Goal: Task Accomplishment & Management: Complete application form

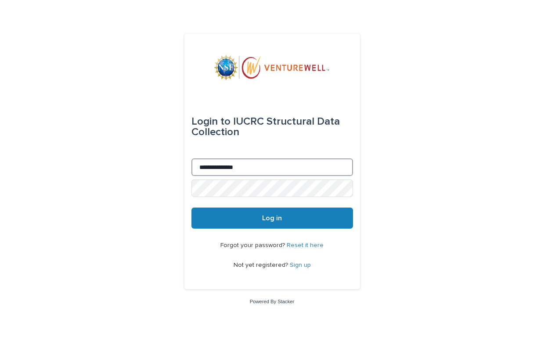
type input "**********"
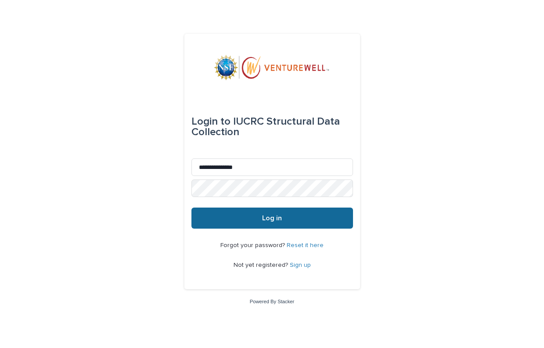
click at [321, 217] on button "Log in" at bounding box center [272, 218] width 162 height 21
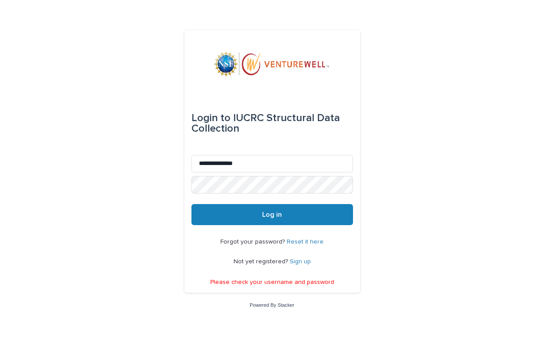
click at [303, 242] on link "Reset it here" at bounding box center [305, 242] width 37 height 6
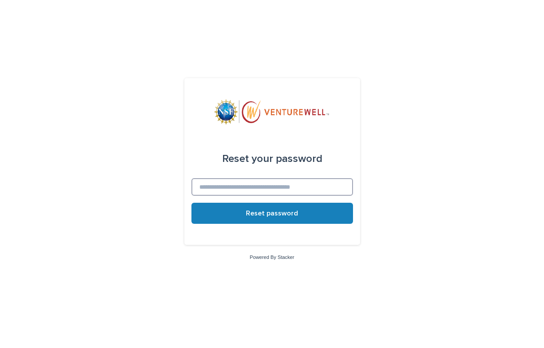
click at [294, 190] on input at bounding box center [272, 187] width 162 height 18
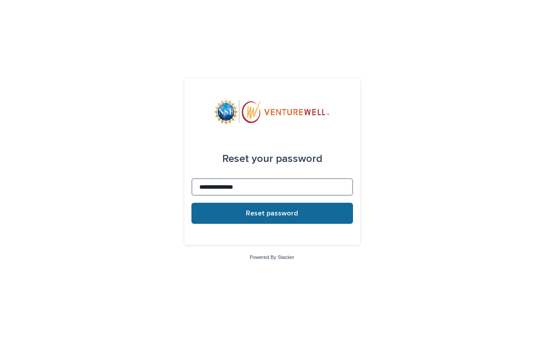
type input "**********"
click at [294, 219] on button "Reset password" at bounding box center [272, 213] width 162 height 21
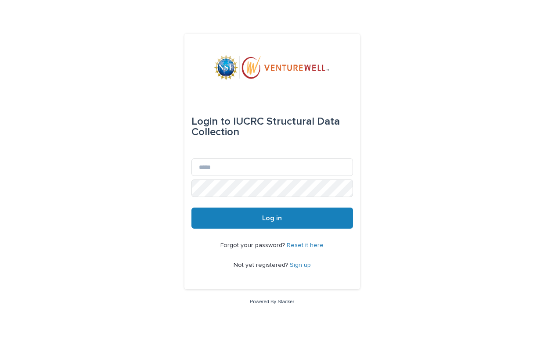
click at [300, 264] on link "Sign up" at bounding box center [300, 265] width 21 height 6
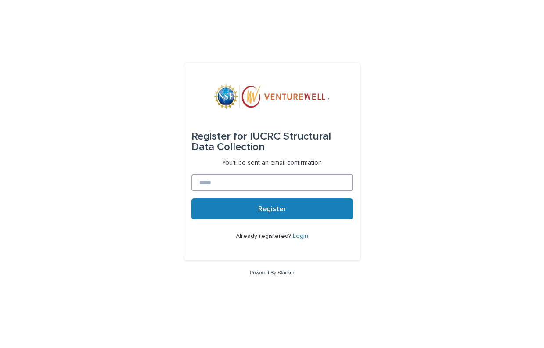
click at [297, 185] on input at bounding box center [272, 183] width 162 height 18
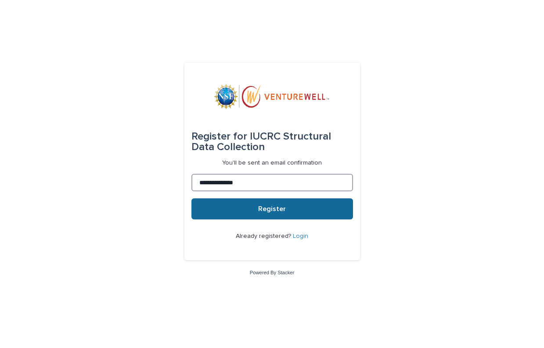
type input "**********"
click at [300, 217] on button "Register" at bounding box center [272, 209] width 162 height 21
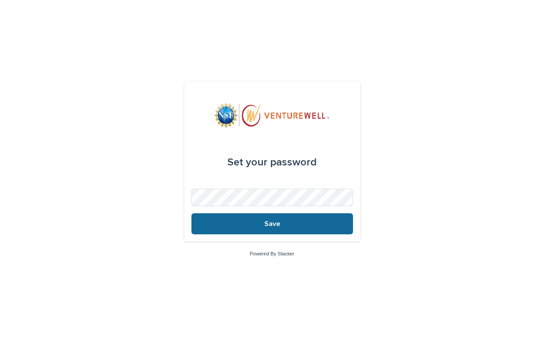
click at [272, 231] on button "Save" at bounding box center [272, 223] width 162 height 21
click at [319, 230] on button "Save" at bounding box center [272, 223] width 162 height 21
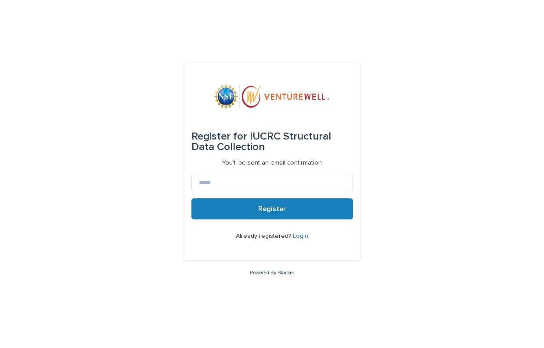
click at [300, 236] on link "Login" at bounding box center [300, 236] width 15 height 6
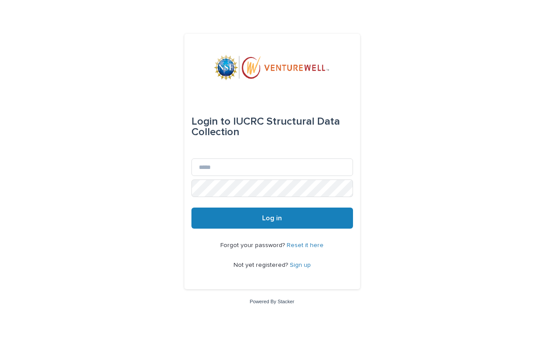
click at [299, 246] on link "Reset it here" at bounding box center [305, 245] width 37 height 6
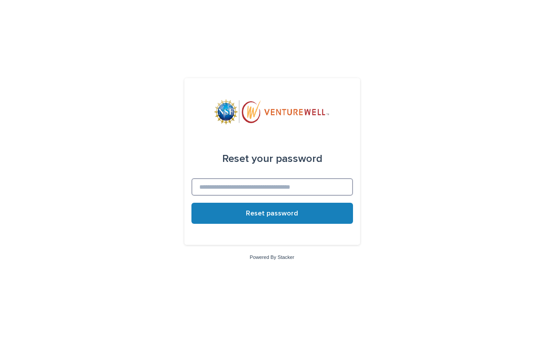
click at [285, 191] on input at bounding box center [272, 187] width 162 height 18
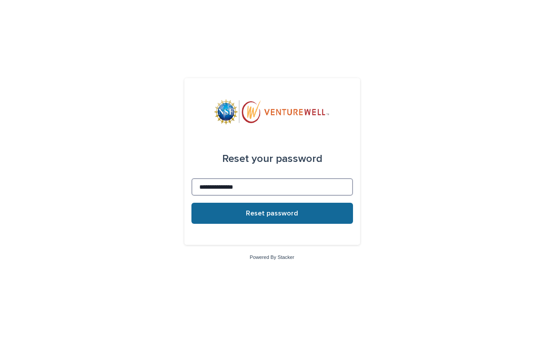
type input "**********"
click at [284, 216] on span "Reset password" at bounding box center [272, 213] width 52 height 7
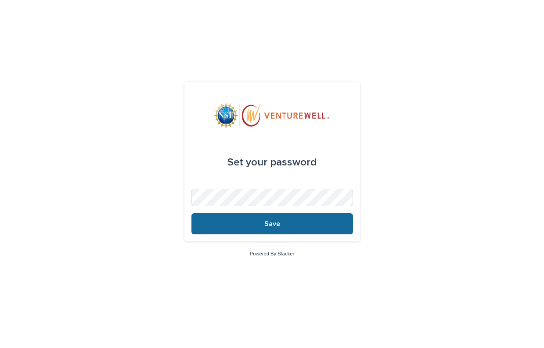
click at [278, 231] on button "Save" at bounding box center [272, 223] width 162 height 21
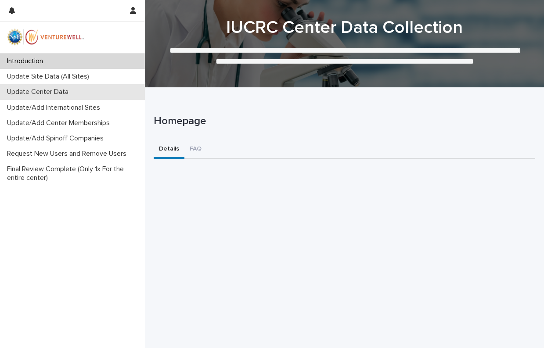
click at [62, 90] on p "Update Center Data" at bounding box center [40, 92] width 72 height 8
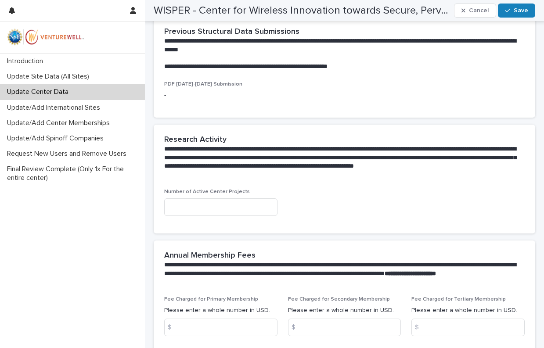
scroll to position [293, 0]
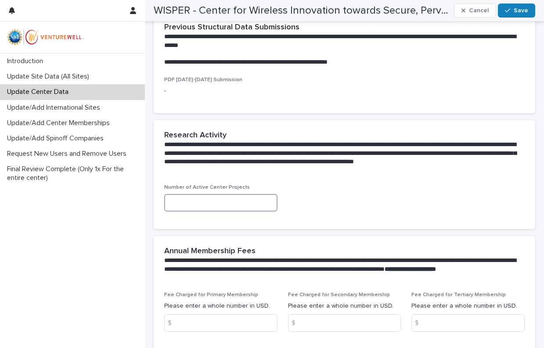
click at [250, 201] on input at bounding box center [220, 203] width 113 height 18
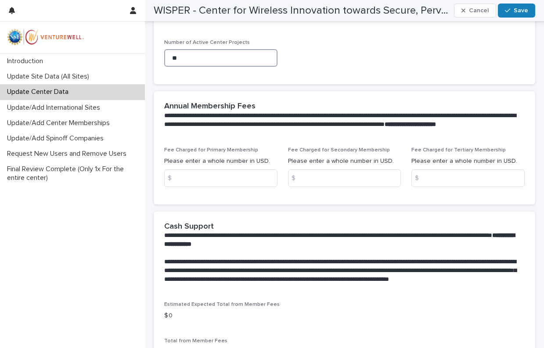
scroll to position [441, 0]
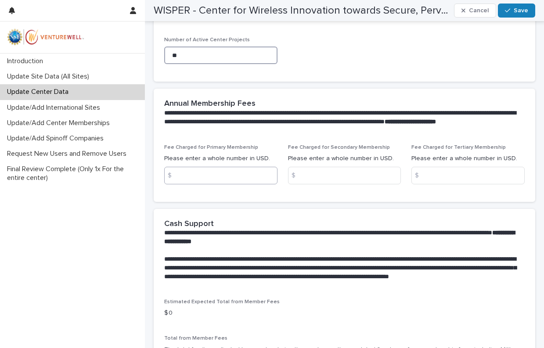
type input "**"
click at [238, 168] on input at bounding box center [220, 176] width 113 height 18
type input "*****"
click at [314, 167] on input at bounding box center [344, 176] width 113 height 18
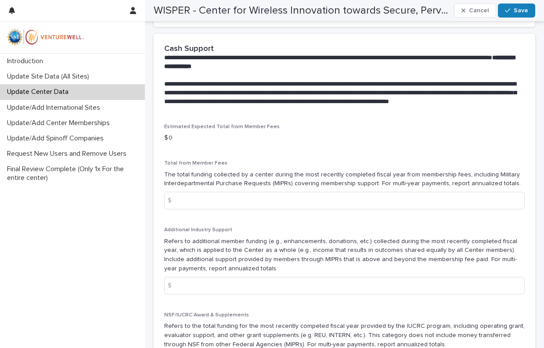
scroll to position [617, 0]
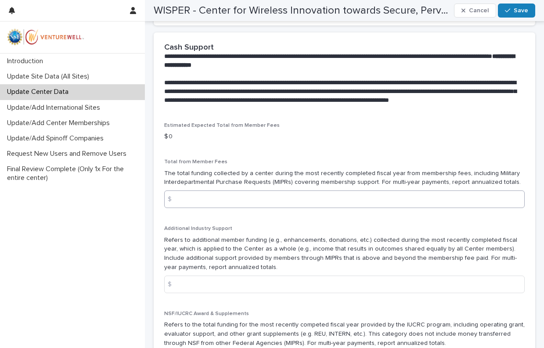
type input "*****"
click at [249, 191] on input at bounding box center [344, 200] width 361 height 18
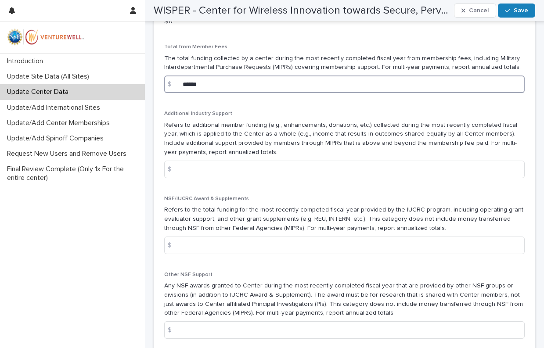
scroll to position [736, 0]
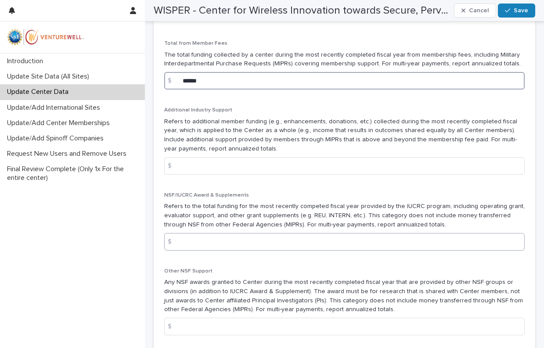
type input "******"
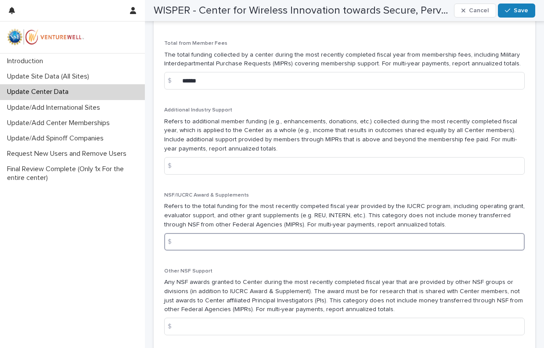
click at [227, 233] on input at bounding box center [344, 242] width 361 height 18
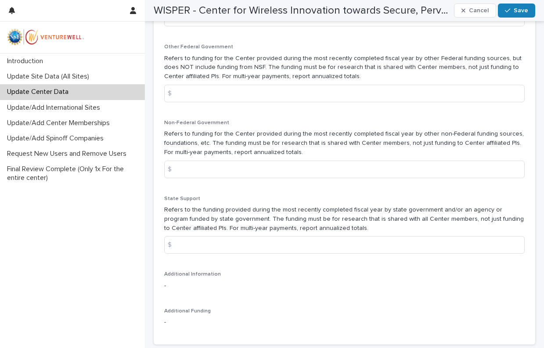
scroll to position [1030, 0]
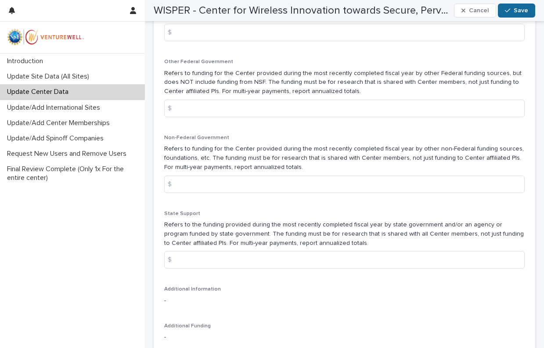
type input "******"
click at [527, 7] on button "Save" at bounding box center [516, 11] width 37 height 14
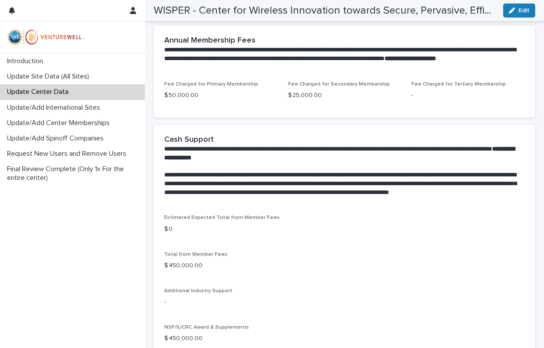
scroll to position [469, 0]
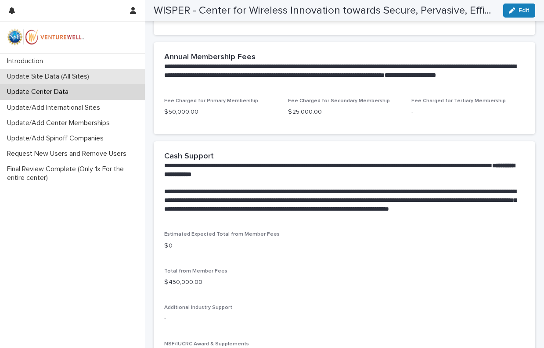
click at [82, 75] on p "Update Site Data (All Sites)" at bounding box center [50, 76] width 93 height 8
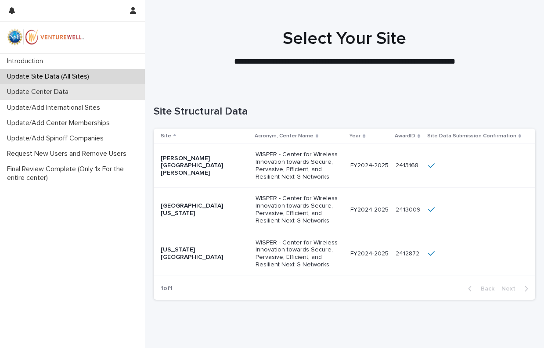
click at [74, 89] on p "Update Center Data" at bounding box center [40, 92] width 72 height 8
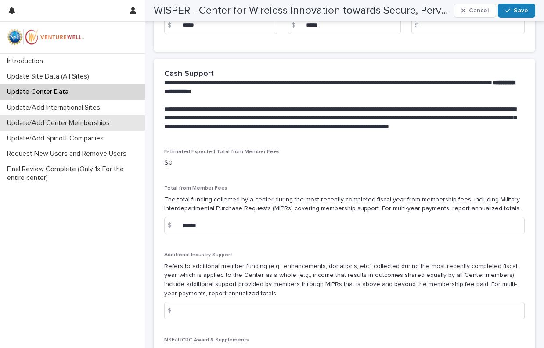
scroll to position [600, 0]
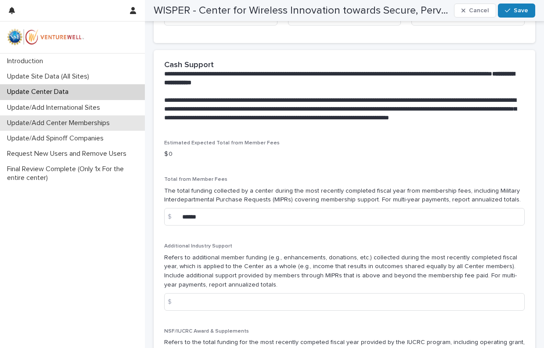
click at [107, 123] on p "Update/Add Center Memberships" at bounding box center [60, 123] width 113 height 8
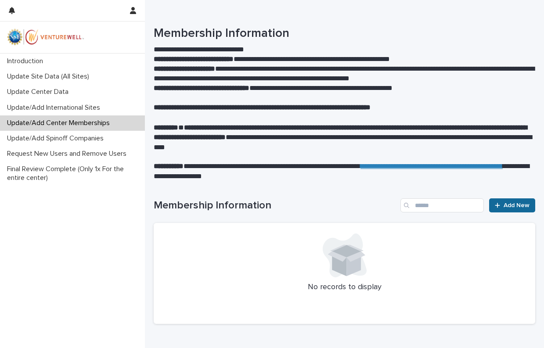
click at [505, 206] on span "Add New" at bounding box center [517, 205] width 26 height 6
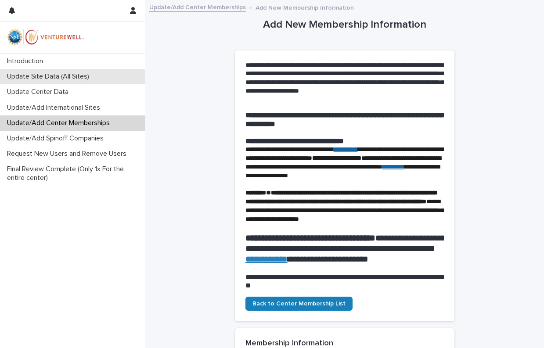
click at [91, 72] on p "Update Site Data (All Sites)" at bounding box center [50, 76] width 93 height 8
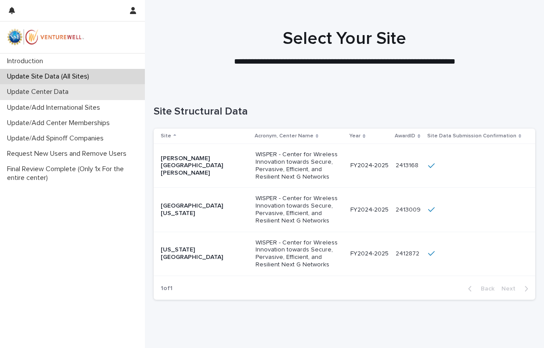
click at [44, 92] on p "Update Center Data" at bounding box center [40, 92] width 72 height 8
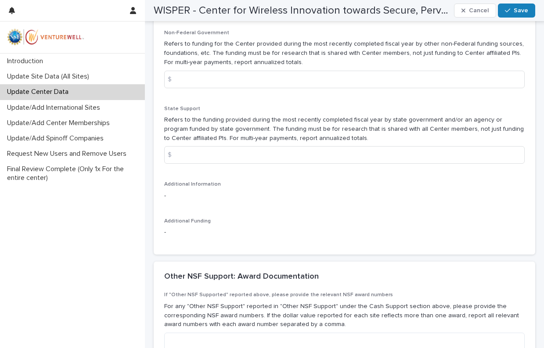
scroll to position [1121, 0]
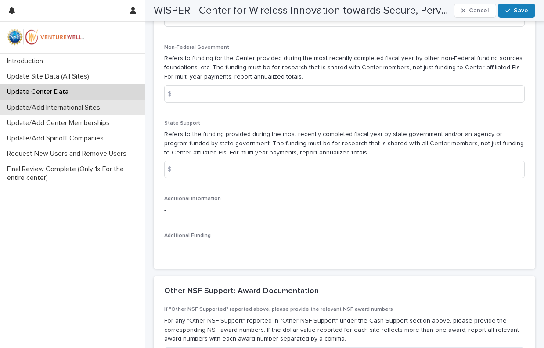
click at [65, 105] on p "Update/Add International Sites" at bounding box center [56, 108] width 104 height 8
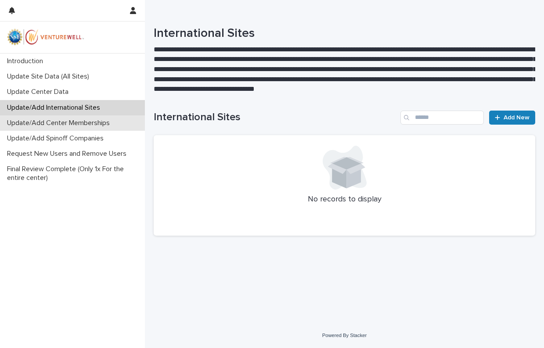
click at [76, 122] on p "Update/Add Center Memberships" at bounding box center [60, 123] width 113 height 8
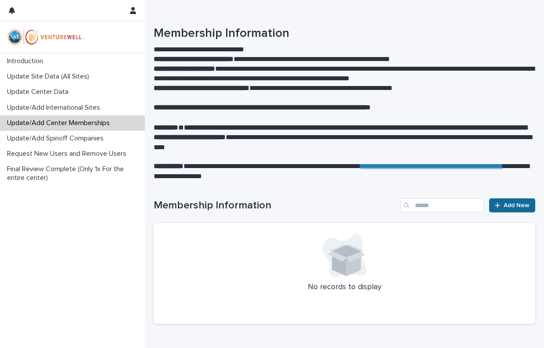
click at [520, 202] on span "Add New" at bounding box center [517, 205] width 26 height 6
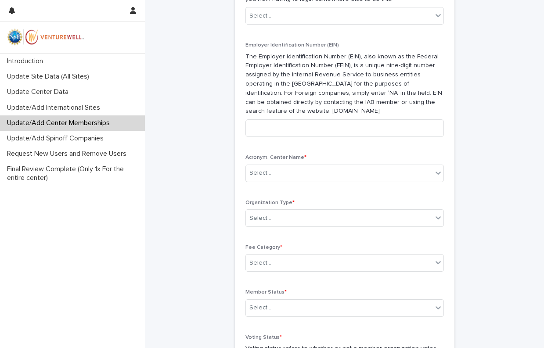
scroll to position [473, 0]
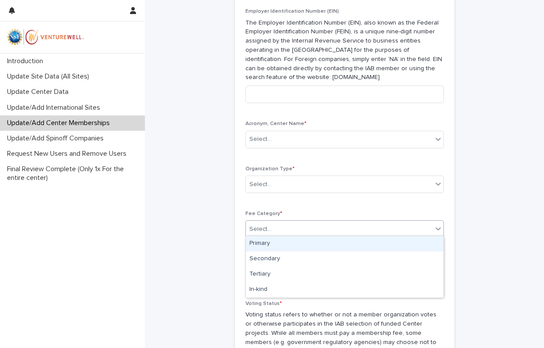
click at [424, 230] on div "Select..." at bounding box center [339, 229] width 187 height 14
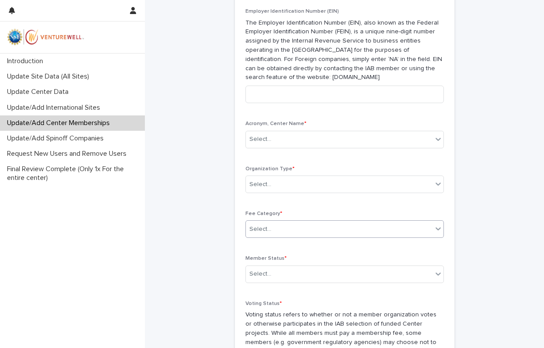
click at [424, 230] on div "Select..." at bounding box center [339, 229] width 187 height 14
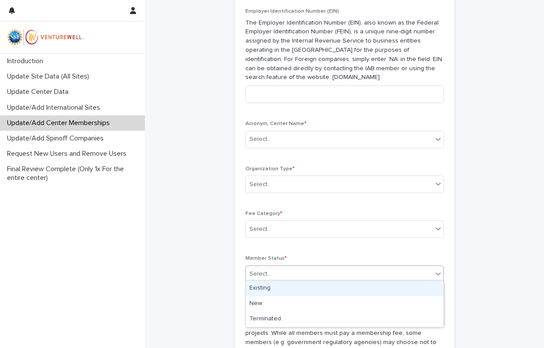
click at [420, 267] on div "Select..." at bounding box center [339, 274] width 187 height 14
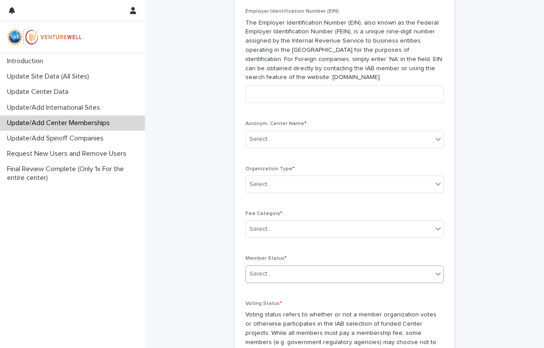
click at [420, 267] on div "Select..." at bounding box center [339, 274] width 187 height 14
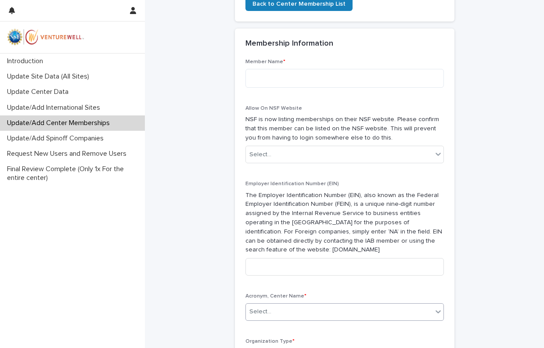
scroll to position [306, 0]
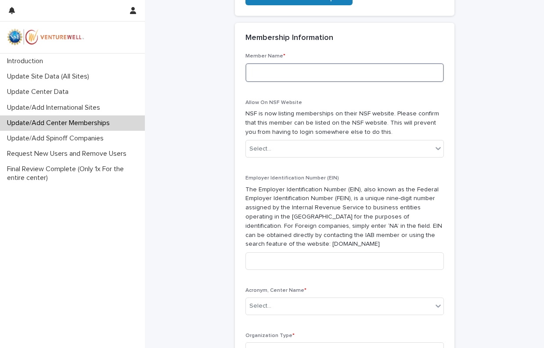
click at [292, 70] on textarea at bounding box center [344, 72] width 199 height 19
paste textarea "**********"
type textarea "**********"
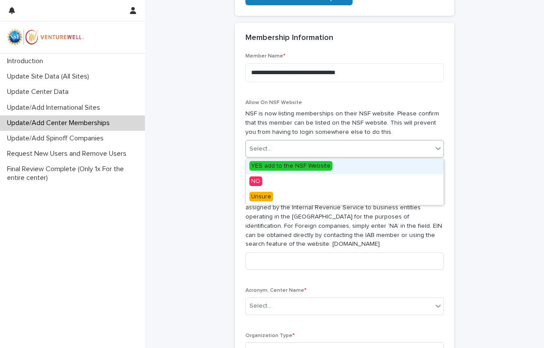
click at [386, 144] on div "Select..." at bounding box center [339, 149] width 187 height 14
click at [326, 165] on span "YES add to the NSF Website" at bounding box center [290, 166] width 83 height 10
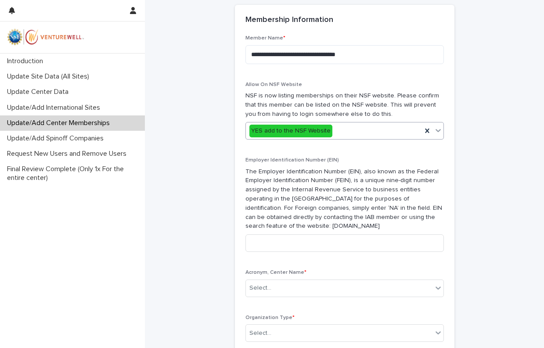
scroll to position [328, 0]
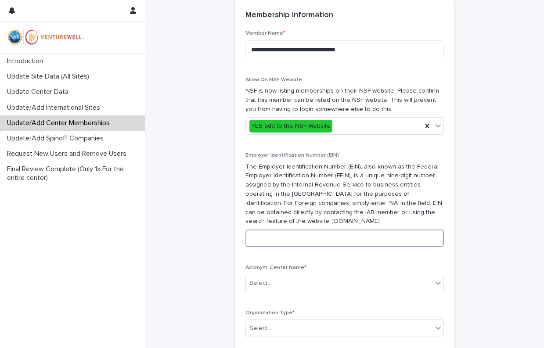
click at [303, 230] on input at bounding box center [344, 239] width 199 height 18
paste input "**********"
type input "**********"
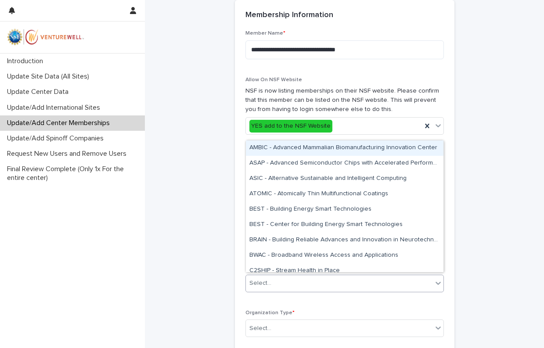
click at [312, 278] on div "Select..." at bounding box center [339, 283] width 187 height 14
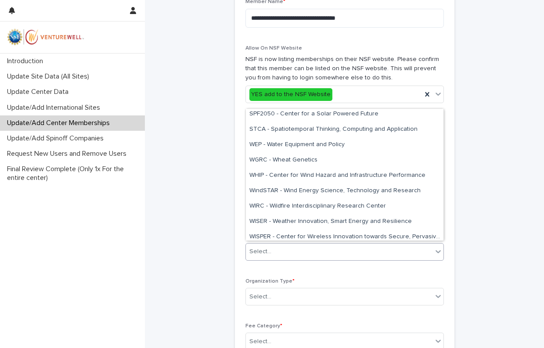
scroll to position [1236, 0]
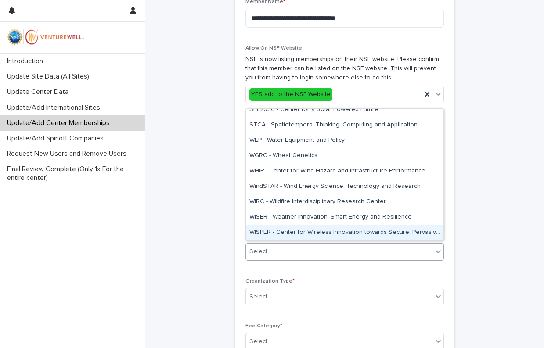
click at [336, 230] on div "WISPER - Center for Wireless Innovation towards Secure, Pervasive, Efficient, a…" at bounding box center [345, 232] width 198 height 15
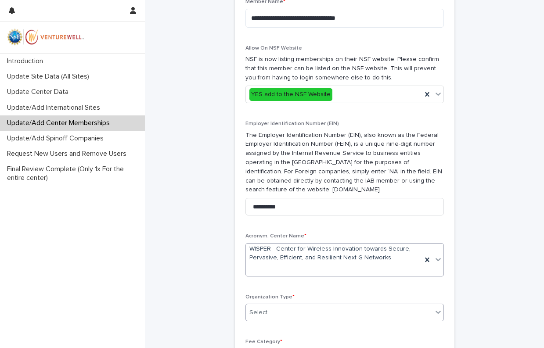
click at [372, 309] on div "Select..." at bounding box center [339, 313] width 187 height 14
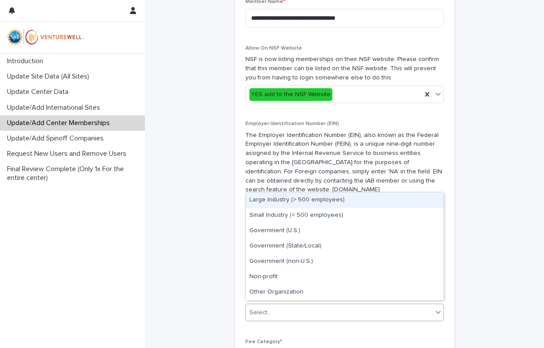
click at [356, 200] on div "Large Industry (> 500 employees)" at bounding box center [345, 200] width 198 height 15
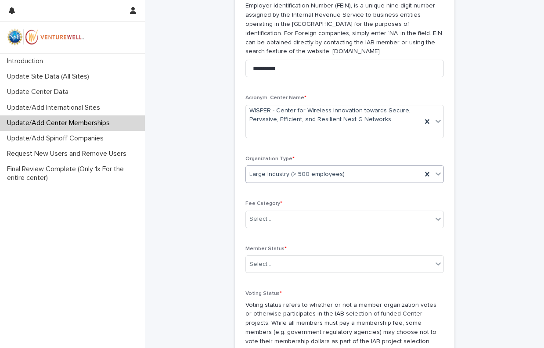
scroll to position [513, 0]
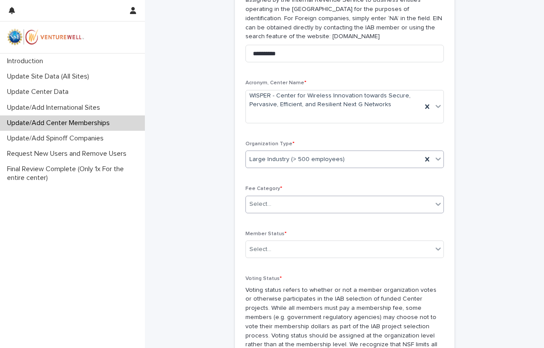
click at [397, 197] on div "Select..." at bounding box center [339, 204] width 187 height 14
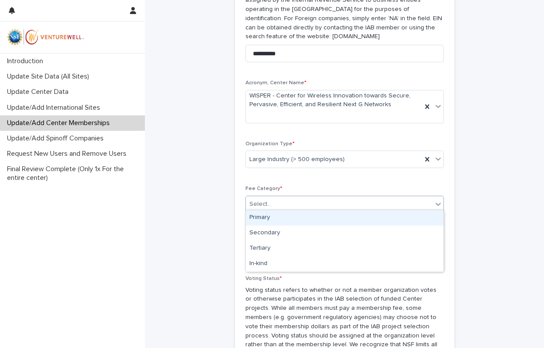
click at [377, 221] on div "Primary" at bounding box center [345, 217] width 198 height 15
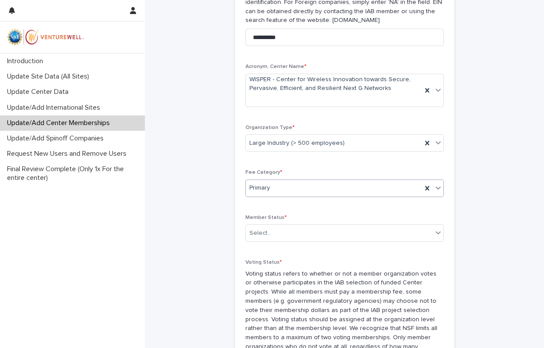
scroll to position [533, 0]
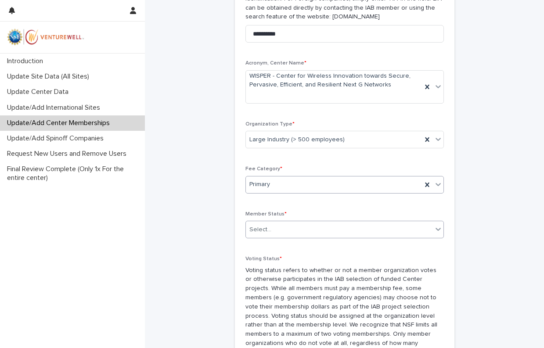
click at [367, 226] on div "Select..." at bounding box center [339, 230] width 187 height 14
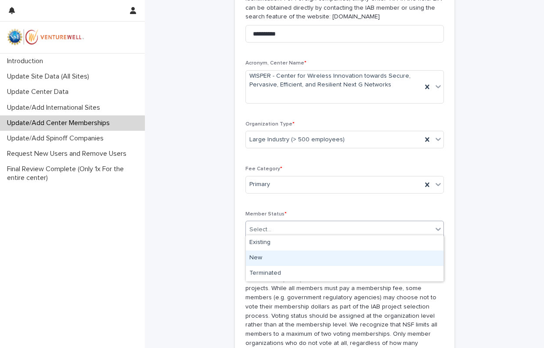
click at [345, 251] on div "New" at bounding box center [345, 258] width 198 height 15
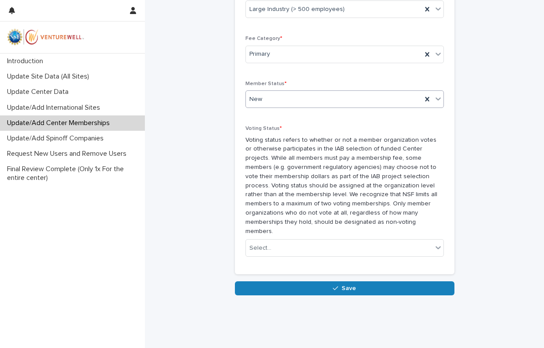
scroll to position [663, 0]
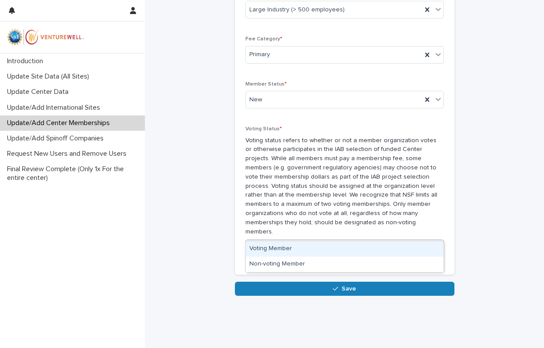
click at [362, 240] on div "option Voting Member focused, 1 of 2. 2 results available. Use Up and Down to c…" at bounding box center [344, 249] width 199 height 18
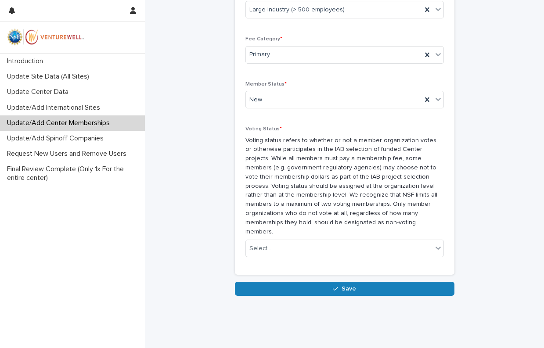
click at [357, 240] on div "Select..." at bounding box center [344, 249] width 199 height 18
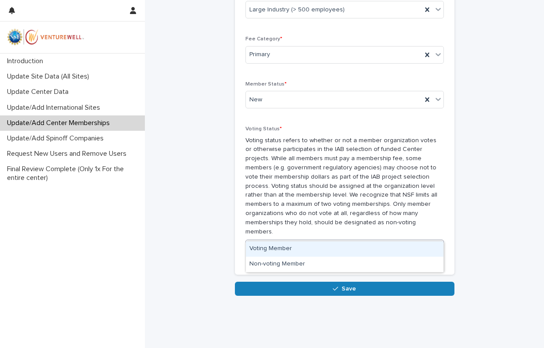
click at [350, 249] on div "Voting Member" at bounding box center [345, 249] width 198 height 15
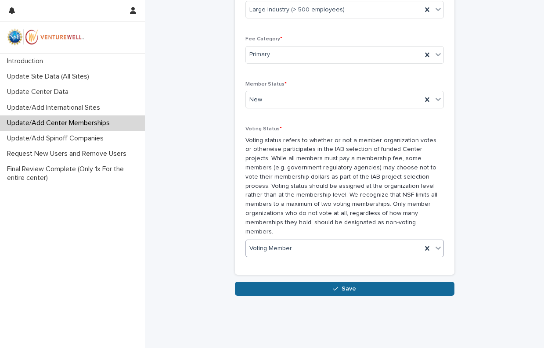
click at [360, 282] on button "Save" at bounding box center [345, 289] width 220 height 14
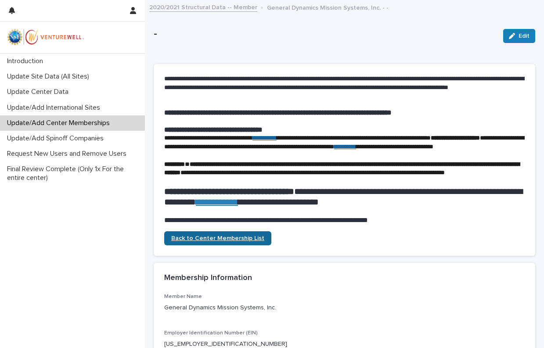
click at [235, 245] on link "Back to Center Membership List" at bounding box center [217, 238] width 107 height 14
